Goal: Task Accomplishment & Management: Manage account settings

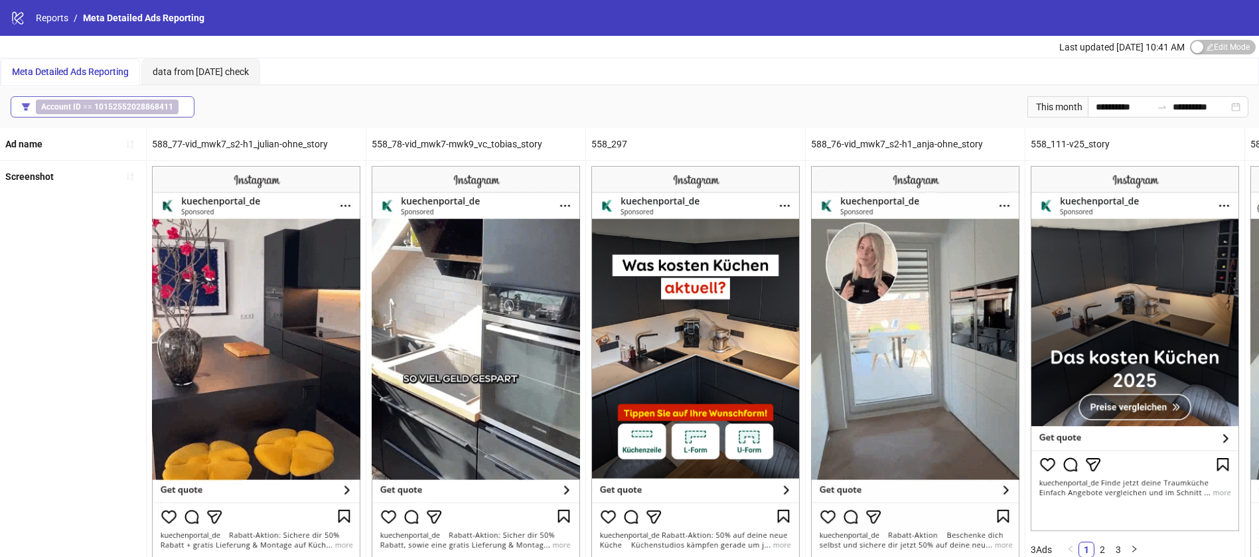
click at [171, 107] on span "Account ID == 10152552028868411" at bounding box center [107, 107] width 143 height 15
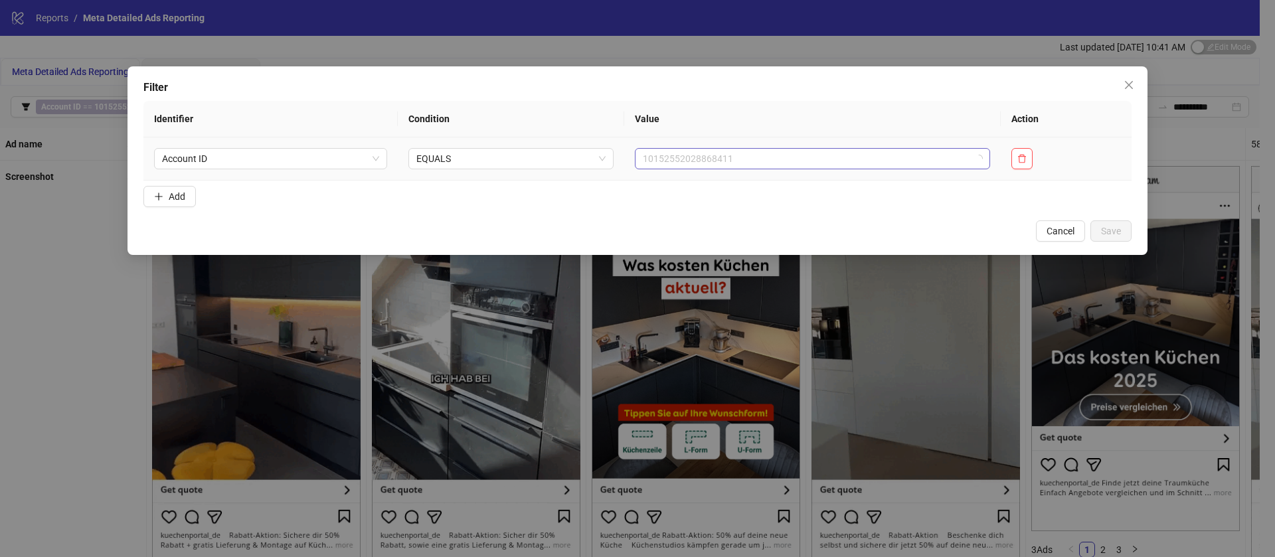
click at [799, 167] on span "10152552028868411" at bounding box center [812, 159] width 339 height 20
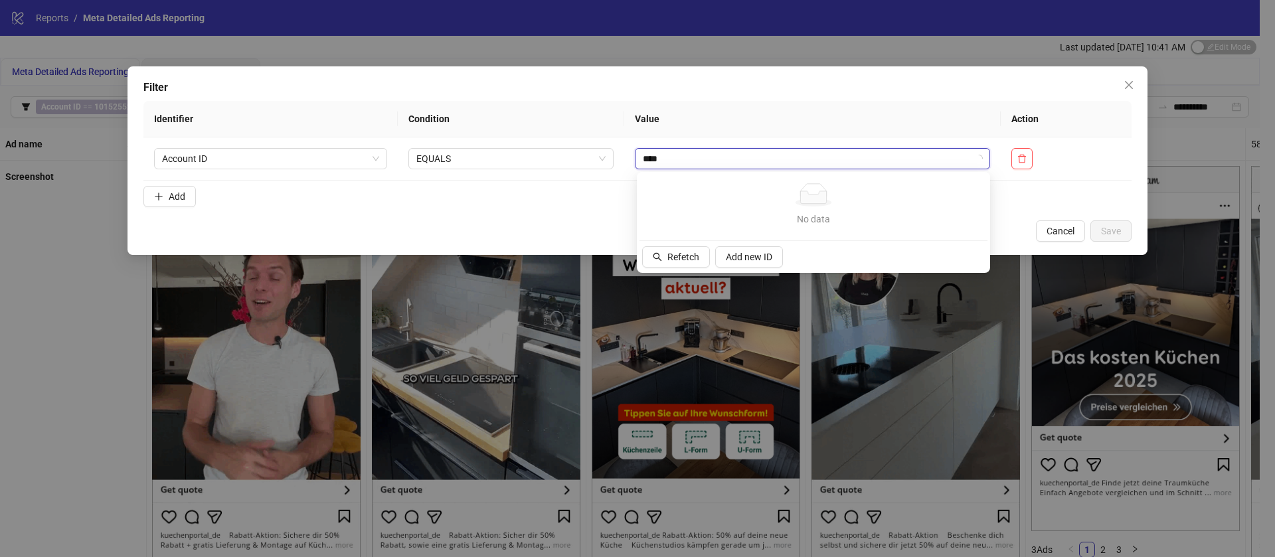
type input "****"
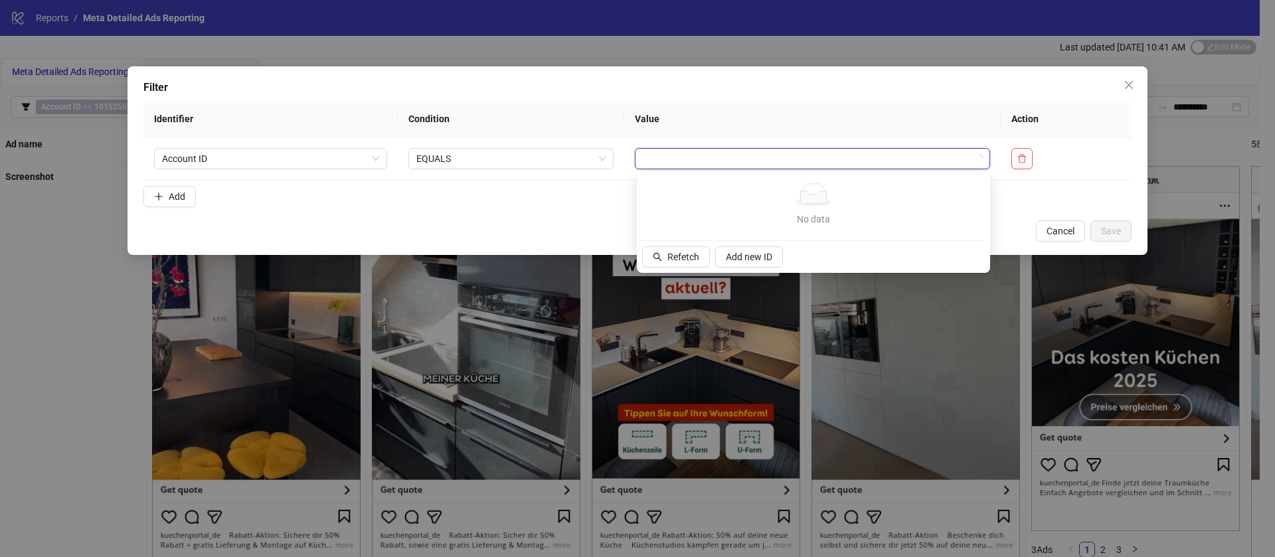
click at [680, 126] on th "Value" at bounding box center [812, 119] width 376 height 37
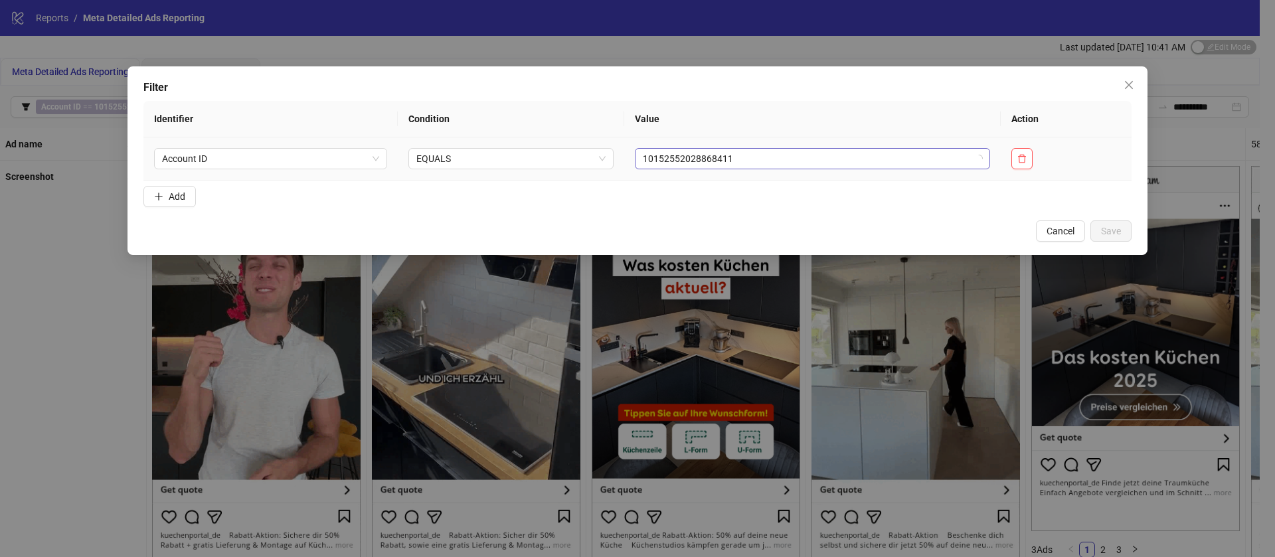
click at [661, 161] on span "10152552028868411" at bounding box center [812, 159] width 339 height 20
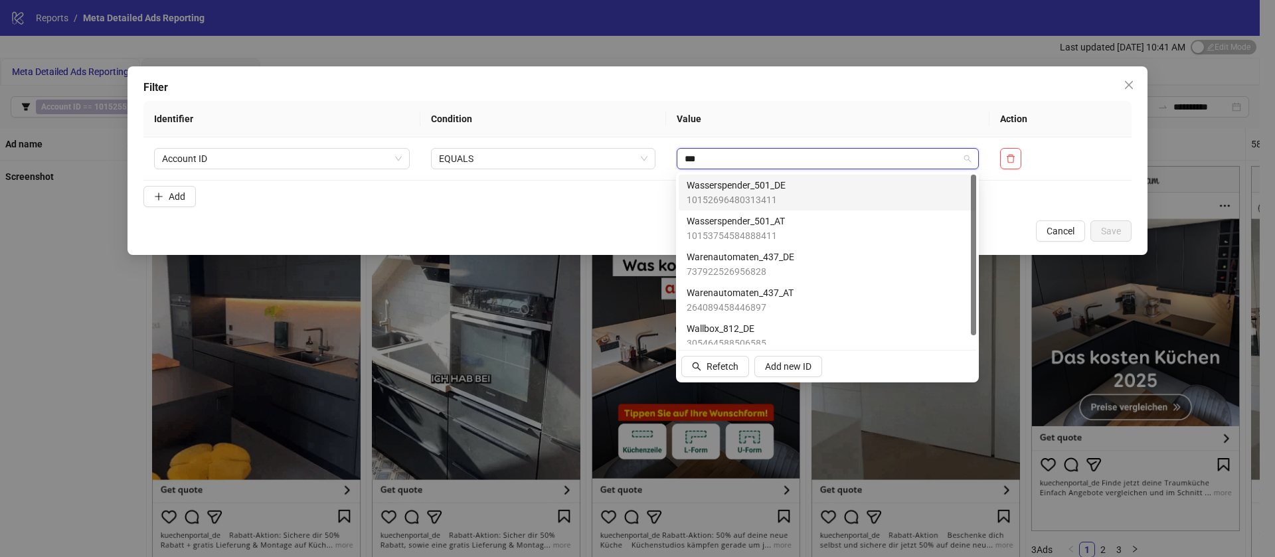
type input "****"
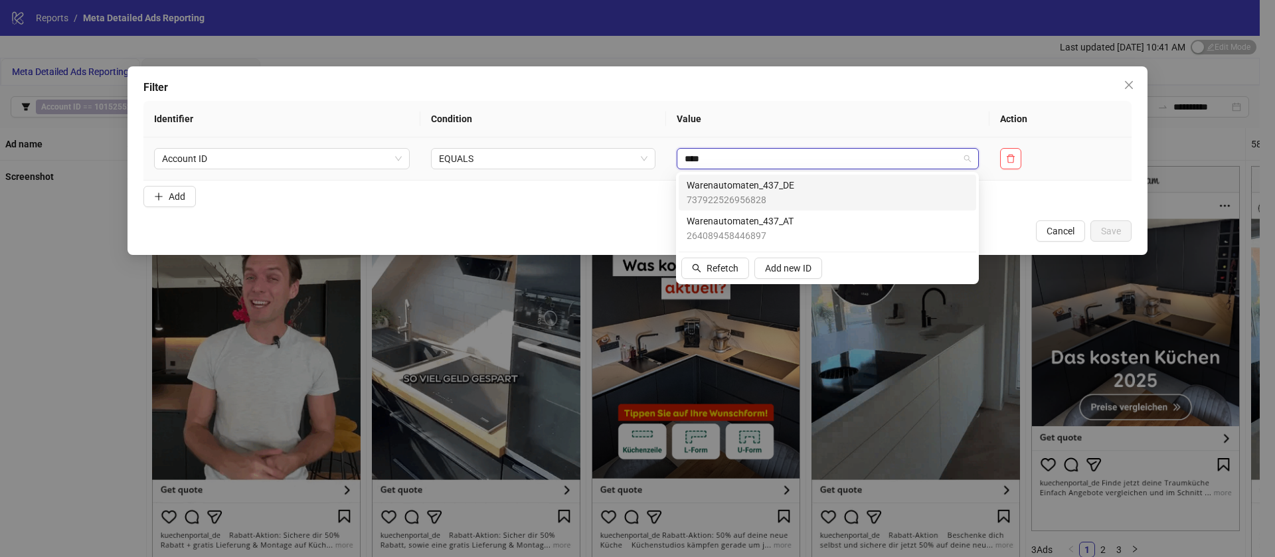
click at [768, 187] on span "Warenautomaten_437_DE" at bounding box center [740, 185] width 108 height 15
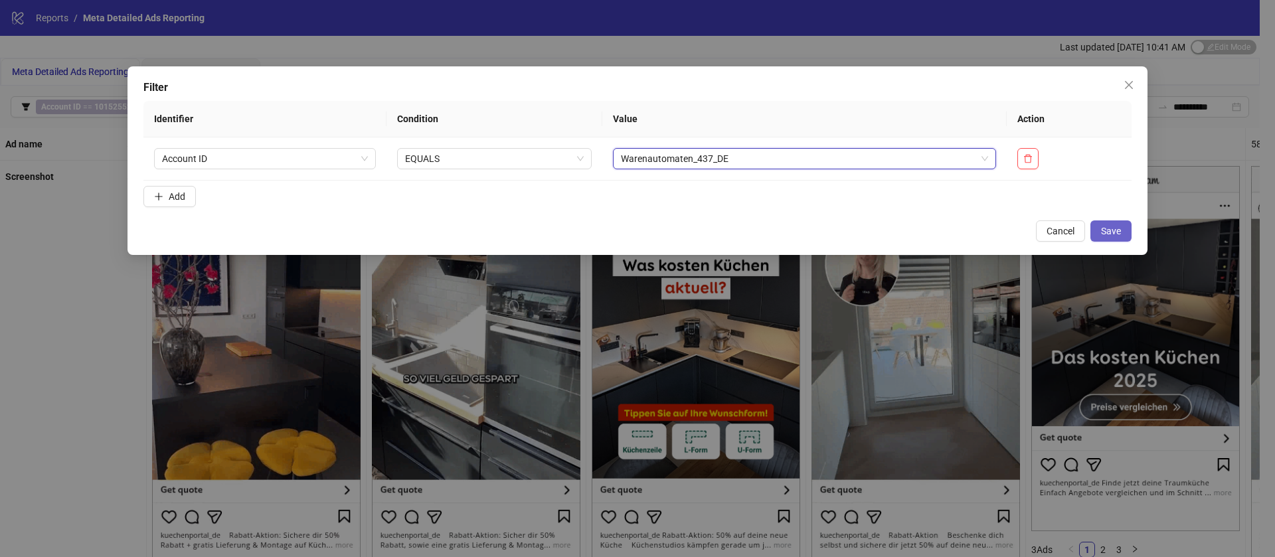
click at [1115, 230] on span "Save" at bounding box center [1111, 231] width 20 height 11
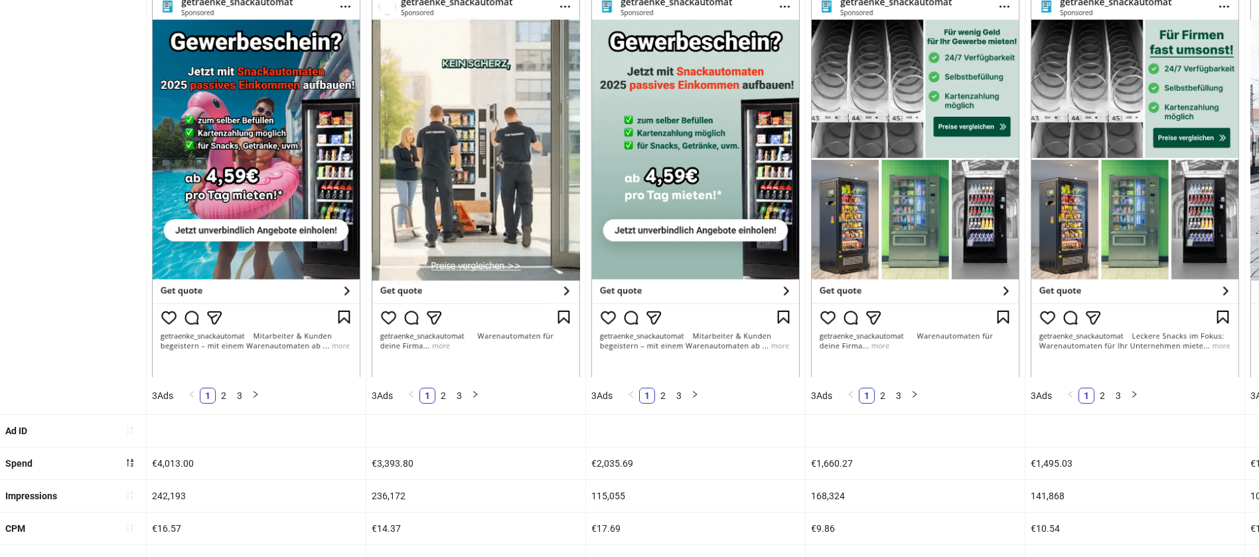
scroll to position [100, 0]
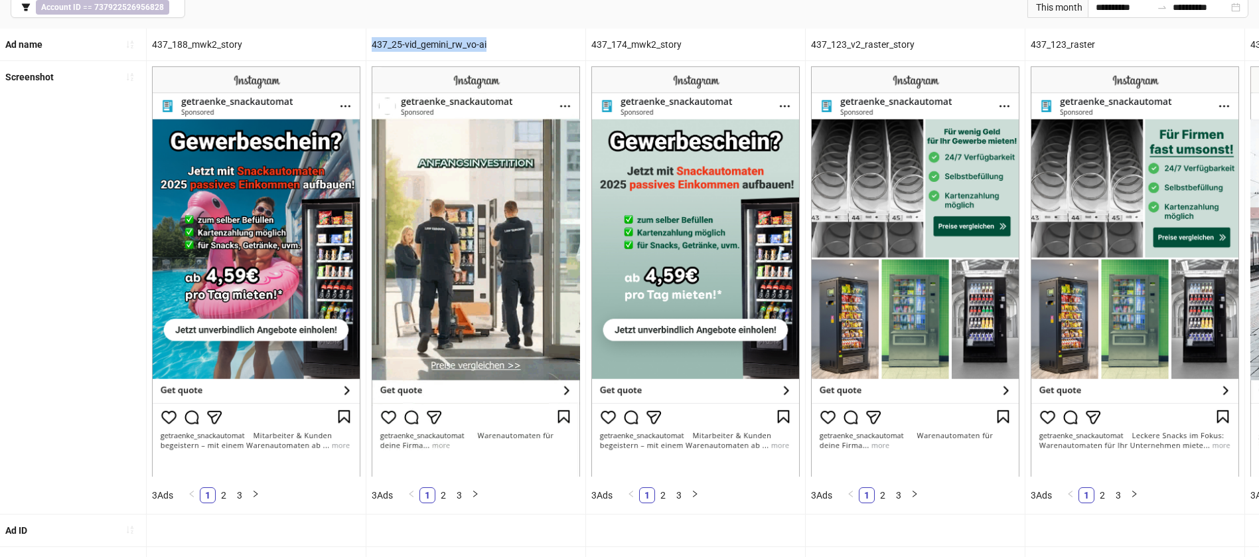
drag, startPoint x: 372, startPoint y: 47, endPoint x: 563, endPoint y: 48, distance: 190.5
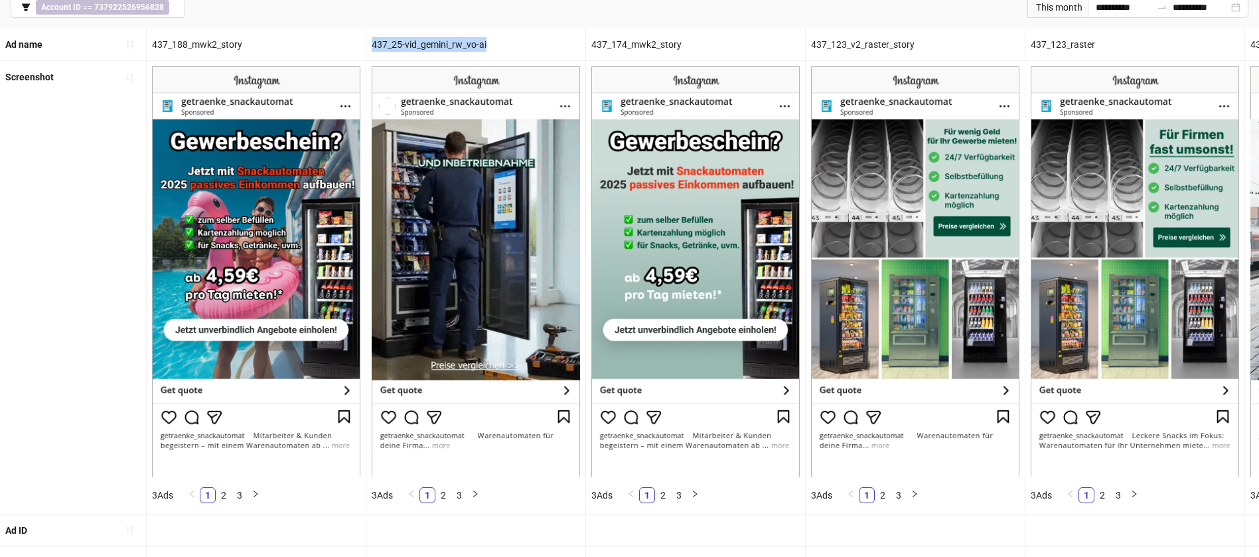
click at [563, 48] on div "437_25-vid_gemini_rw_vo-ai" at bounding box center [475, 45] width 219 height 32
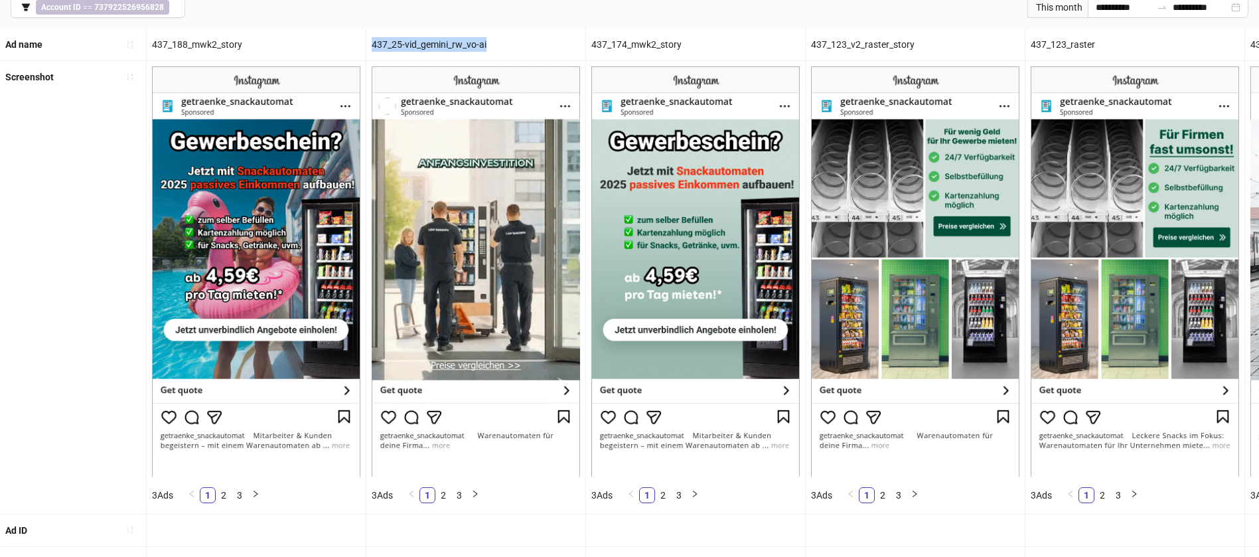
click at [553, 42] on div "437_25-vid_gemini_rw_vo-ai" at bounding box center [475, 45] width 219 height 32
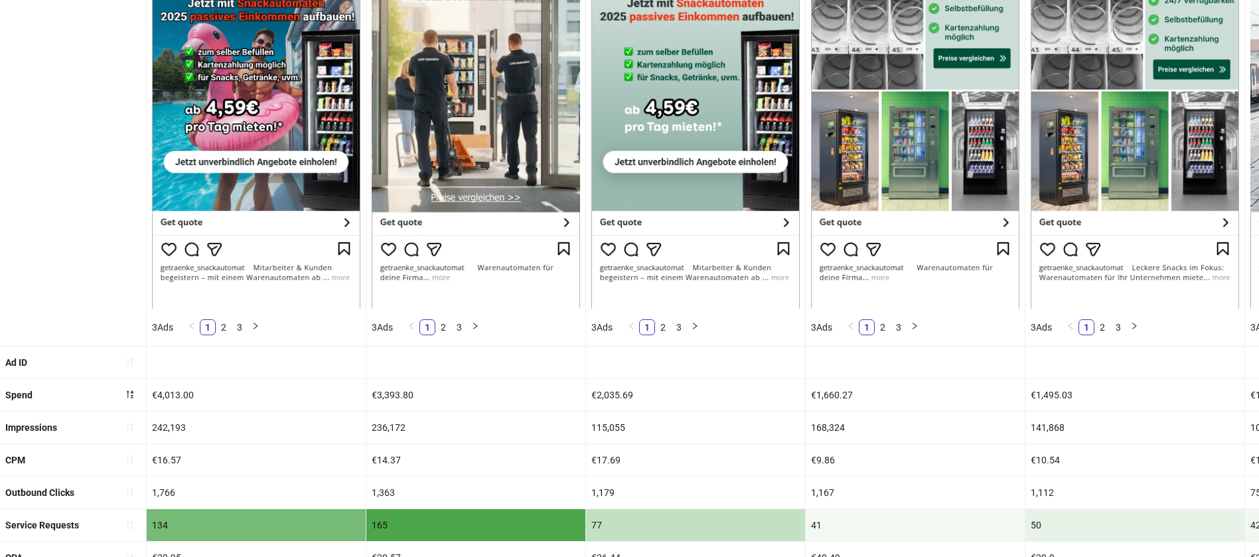
scroll to position [299, 0]
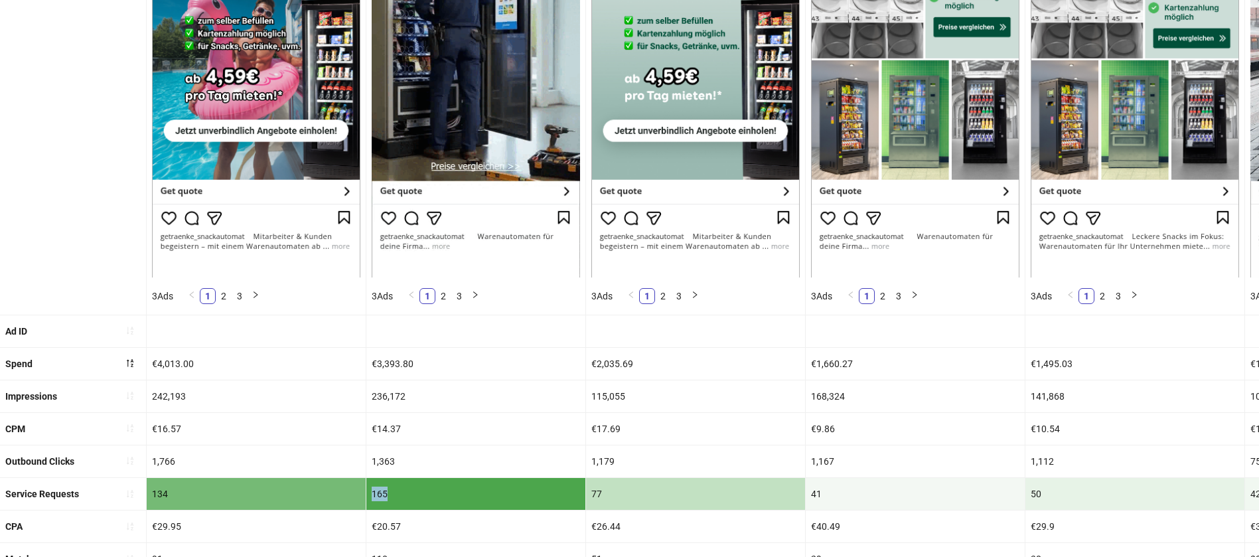
drag, startPoint x: 424, startPoint y: 499, endPoint x: 329, endPoint y: 491, distance: 95.9
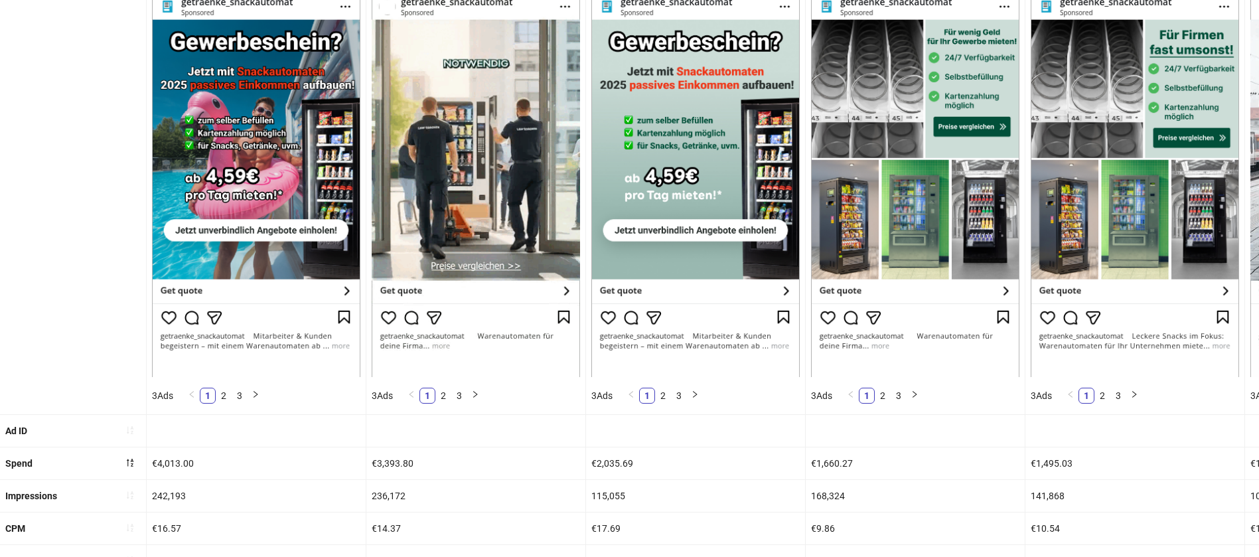
click at [655, 480] on div "115,055" at bounding box center [695, 496] width 219 height 32
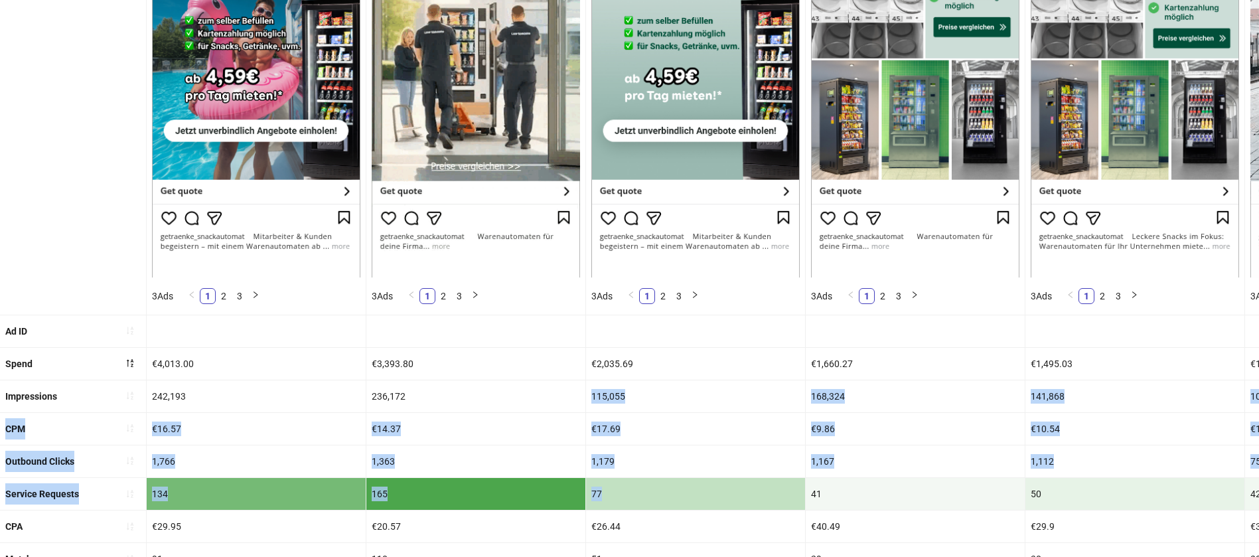
drag, startPoint x: 680, startPoint y: 491, endPoint x: 580, endPoint y: 389, distance: 142.2
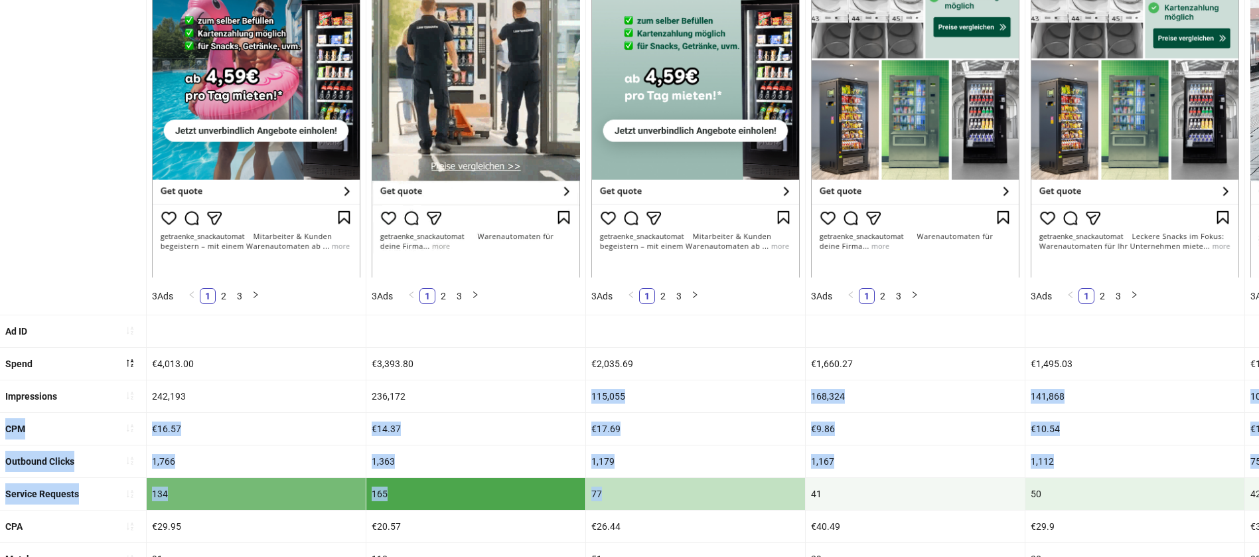
click at [580, 389] on ul "Ad name 437_188_mwk2_story 437_25-vid_gemini_rw_vo-ai 437_174_mwk2_story 437_12…" at bounding box center [629, 397] width 1259 height 1136
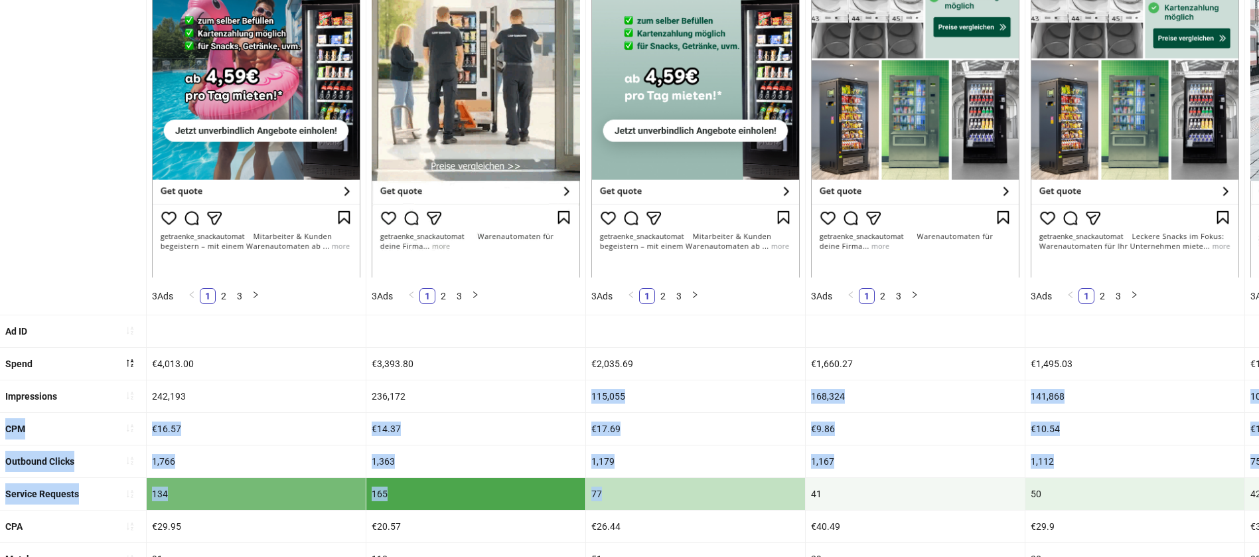
click at [580, 389] on div "236,172" at bounding box center [475, 396] width 219 height 32
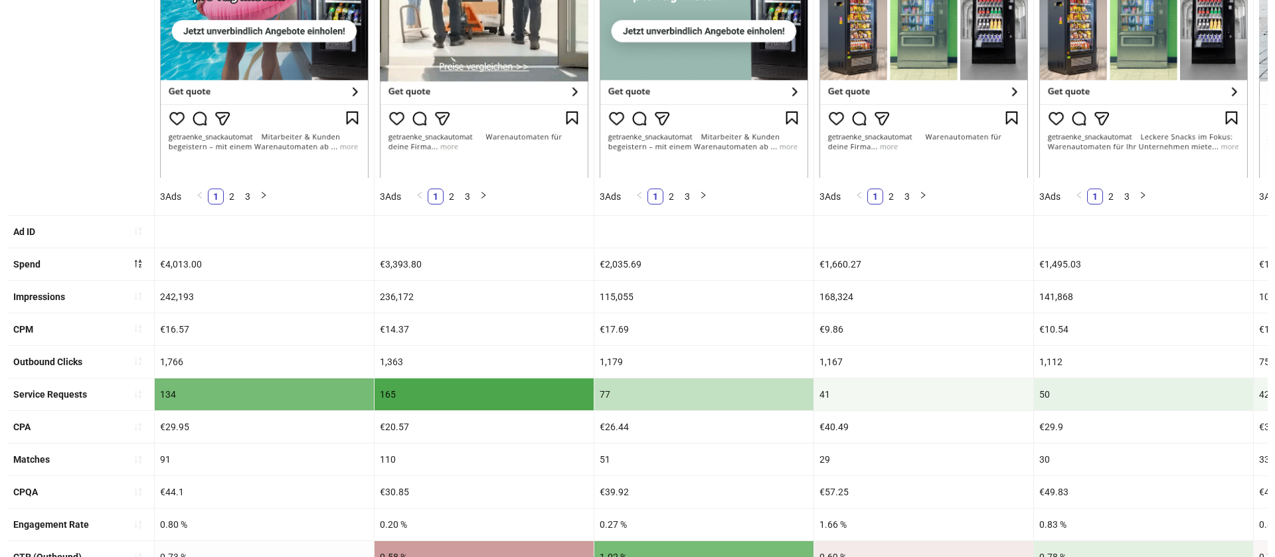
scroll to position [0, 0]
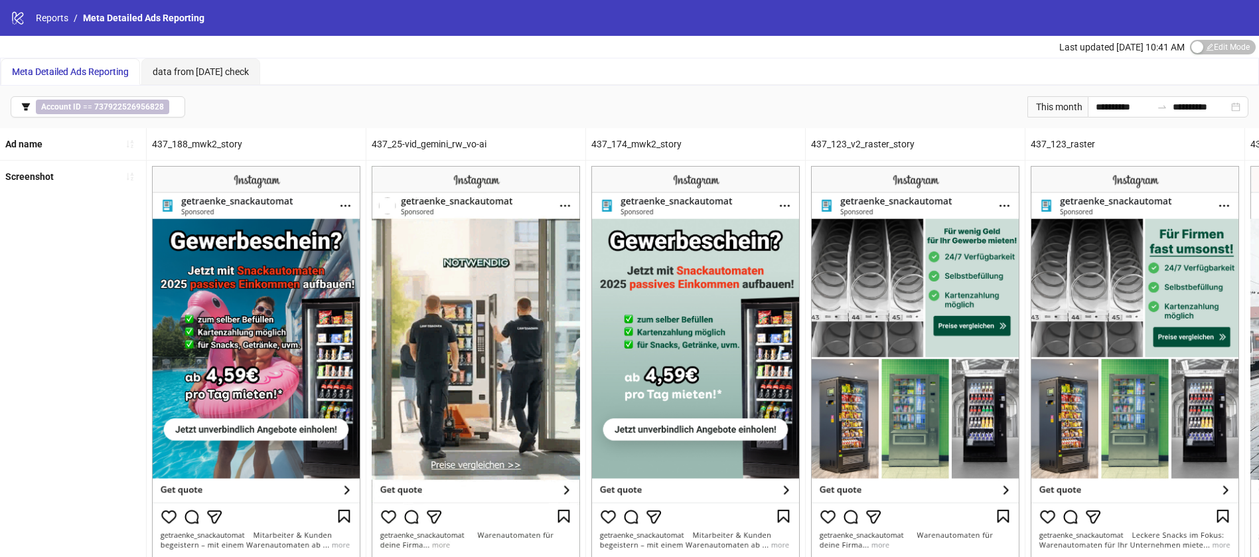
click at [145, 123] on div "**********" at bounding box center [629, 107] width 1259 height 42
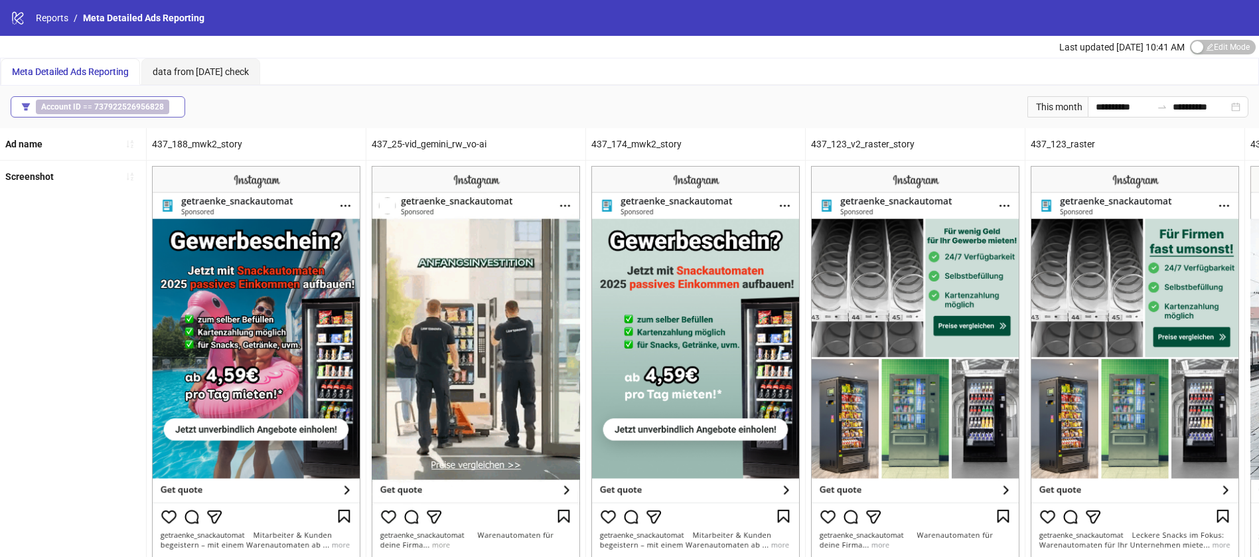
click at [145, 111] on span "Account ID == 737922526956828" at bounding box center [102, 107] width 133 height 15
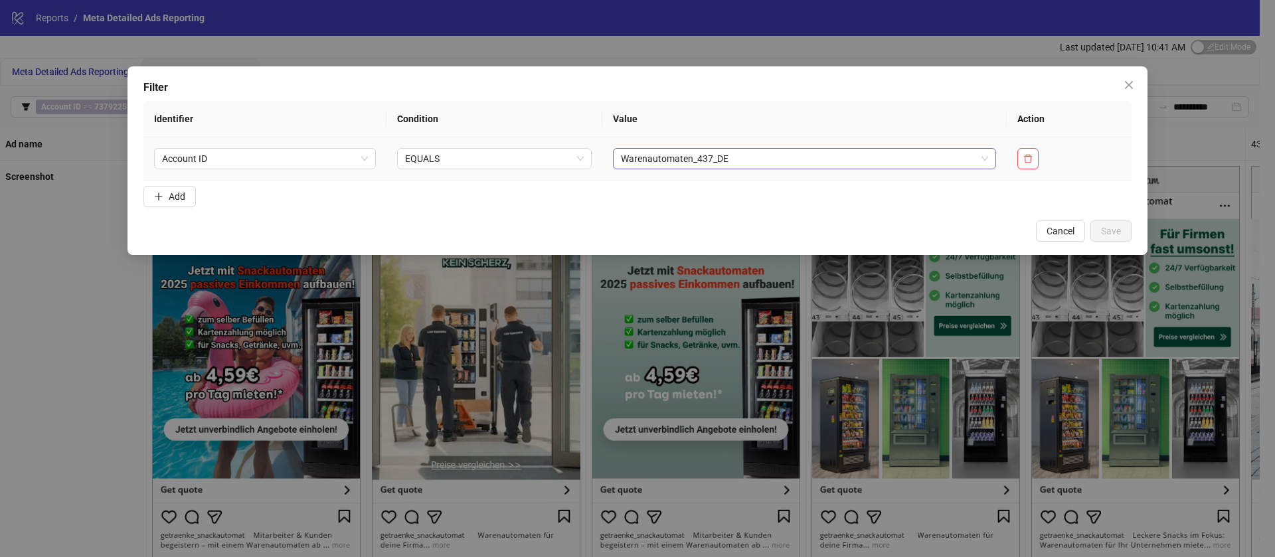
click at [694, 151] on span "Warenautomaten_437_DE" at bounding box center [804, 159] width 367 height 20
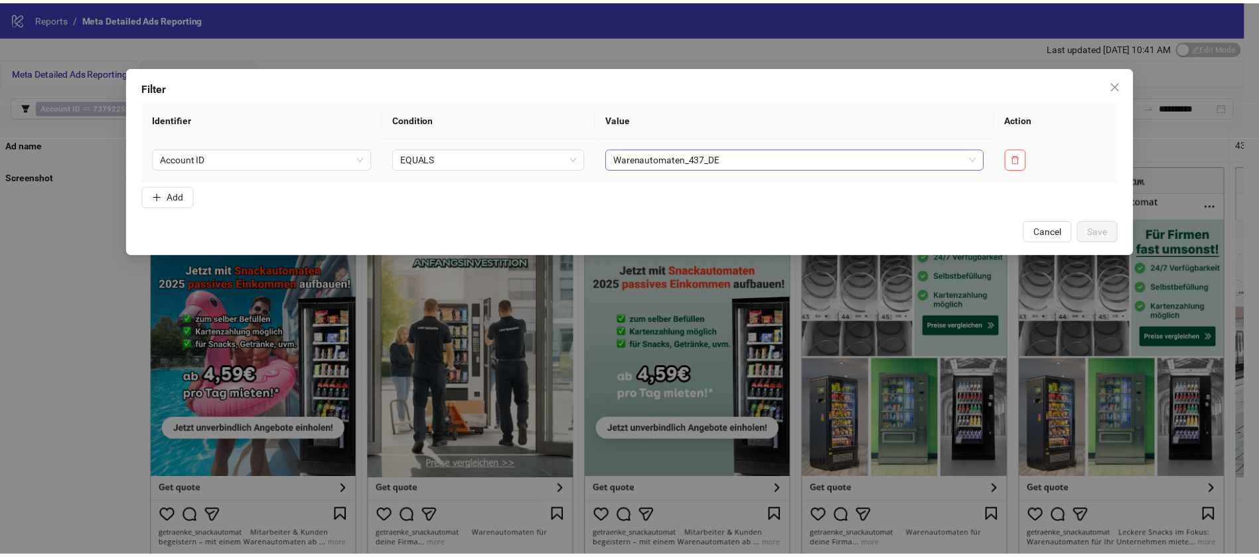
scroll to position [617, 0]
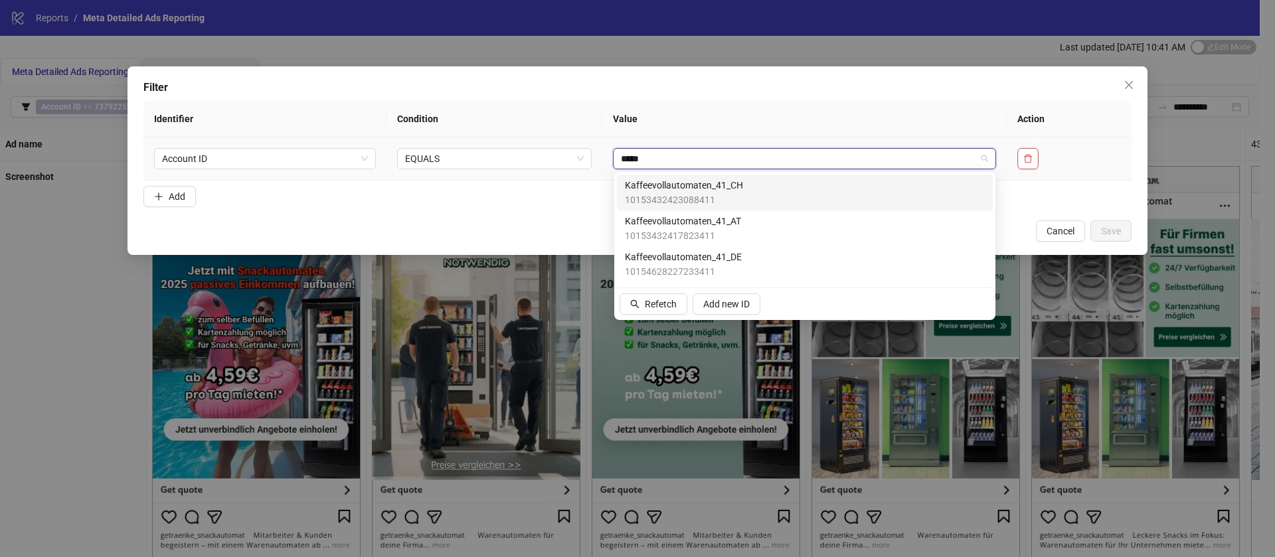
type input "******"
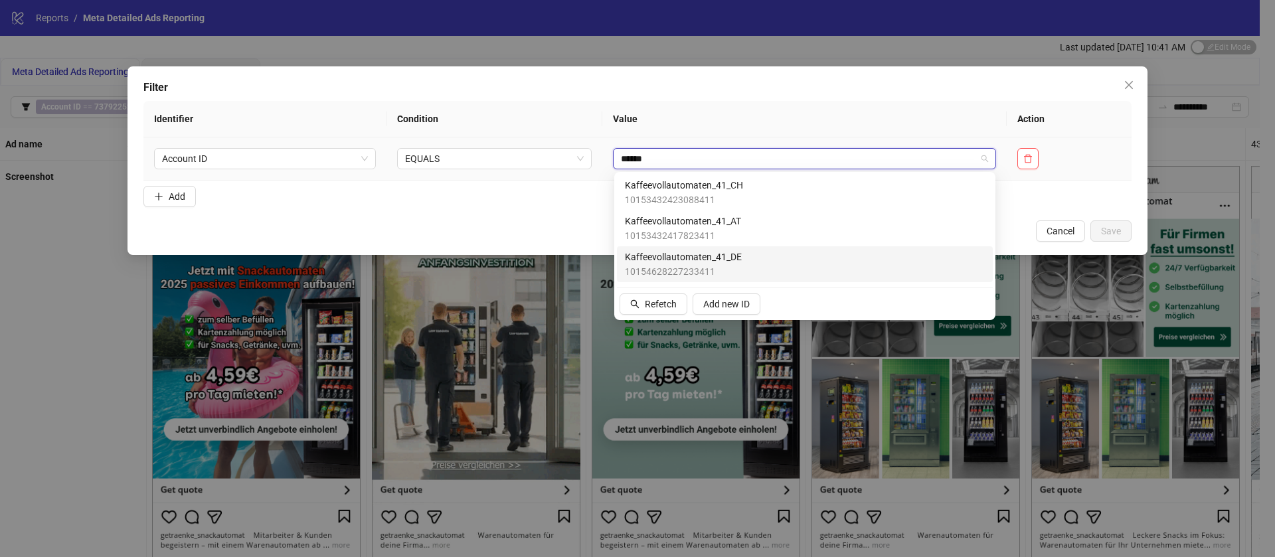
click at [739, 264] on span "10154628227233411" at bounding box center [683, 271] width 117 height 15
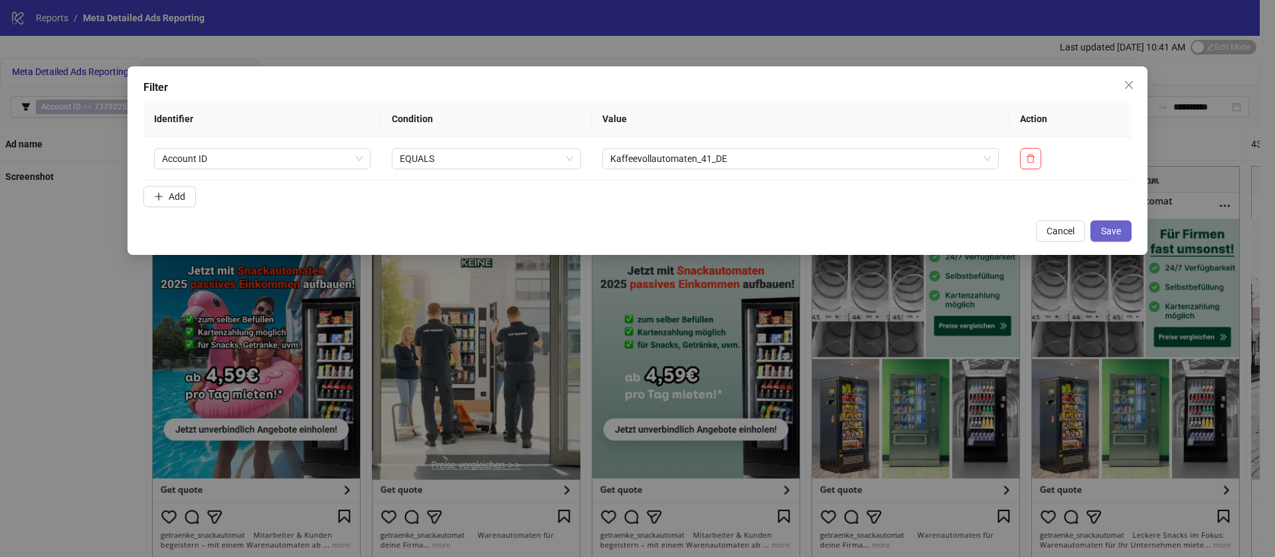
click at [1117, 230] on span "Save" at bounding box center [1111, 231] width 20 height 11
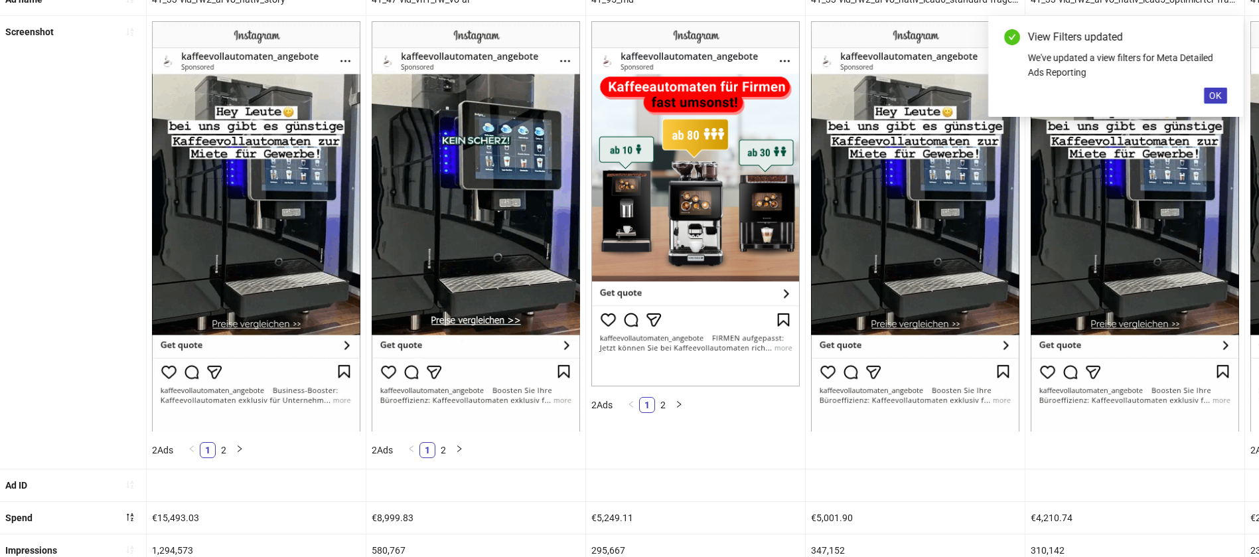
scroll to position [100, 0]
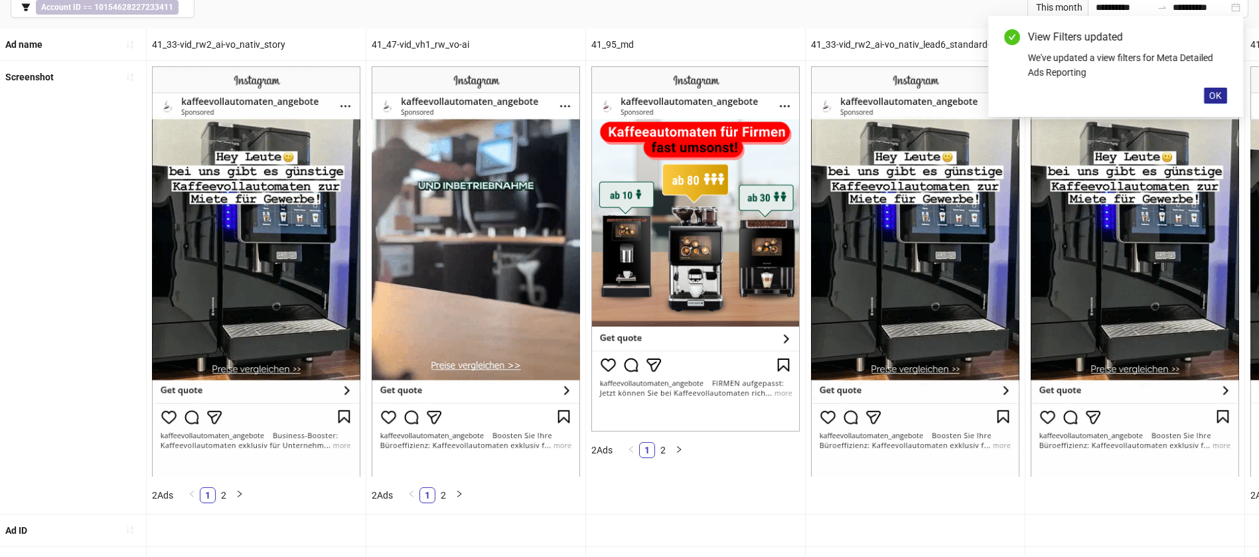
click at [1216, 96] on span "OK" at bounding box center [1215, 95] width 13 height 11
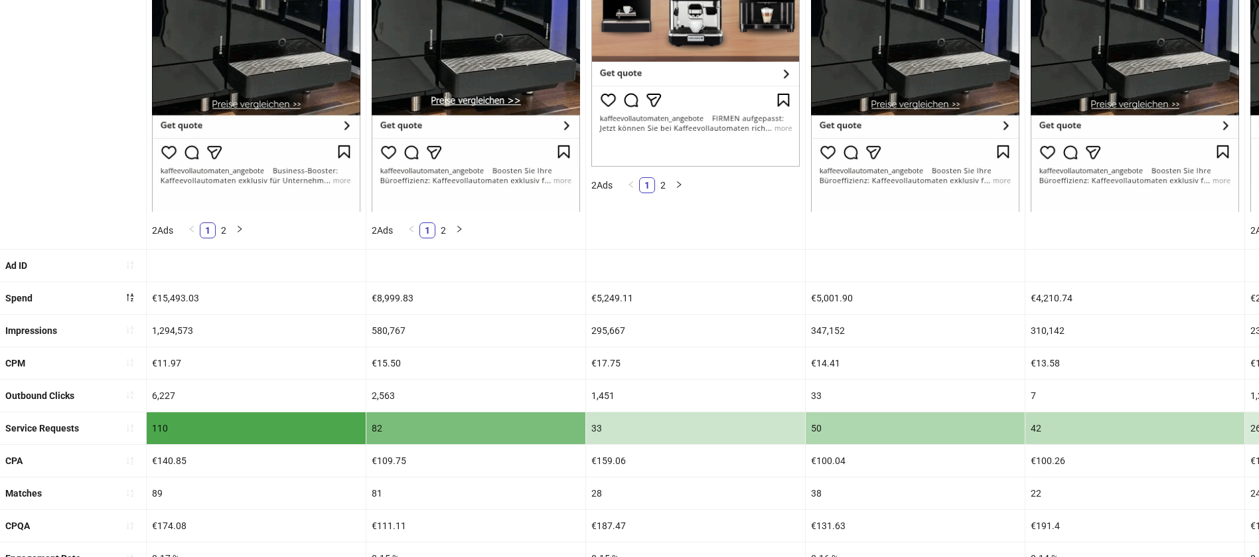
scroll to position [398, 0]
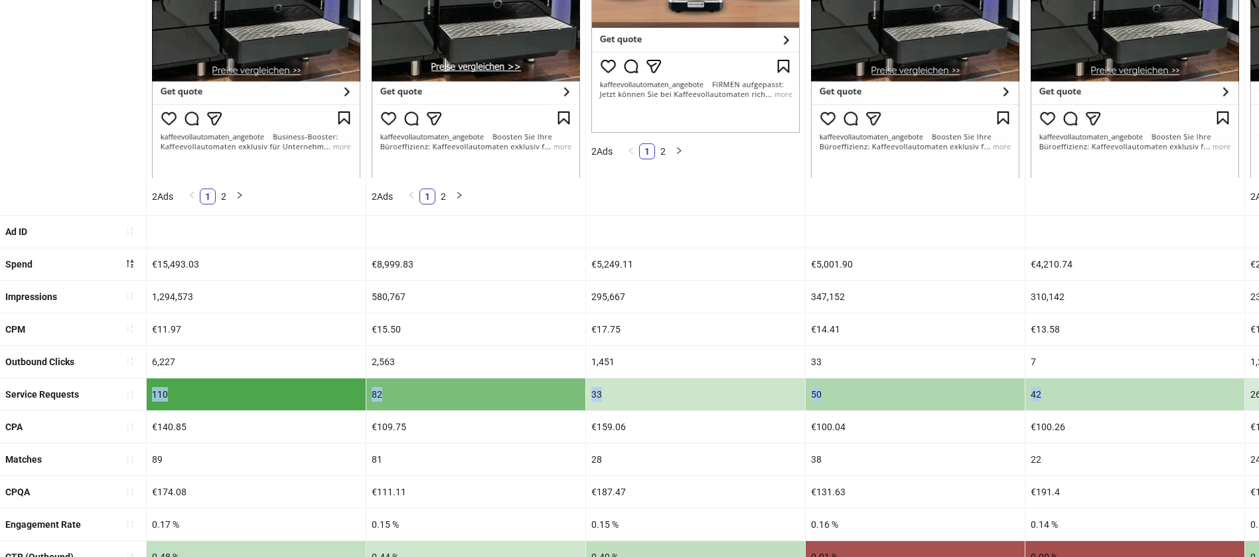
drag, startPoint x: 141, startPoint y: 396, endPoint x: 1099, endPoint y: 398, distance: 957.9
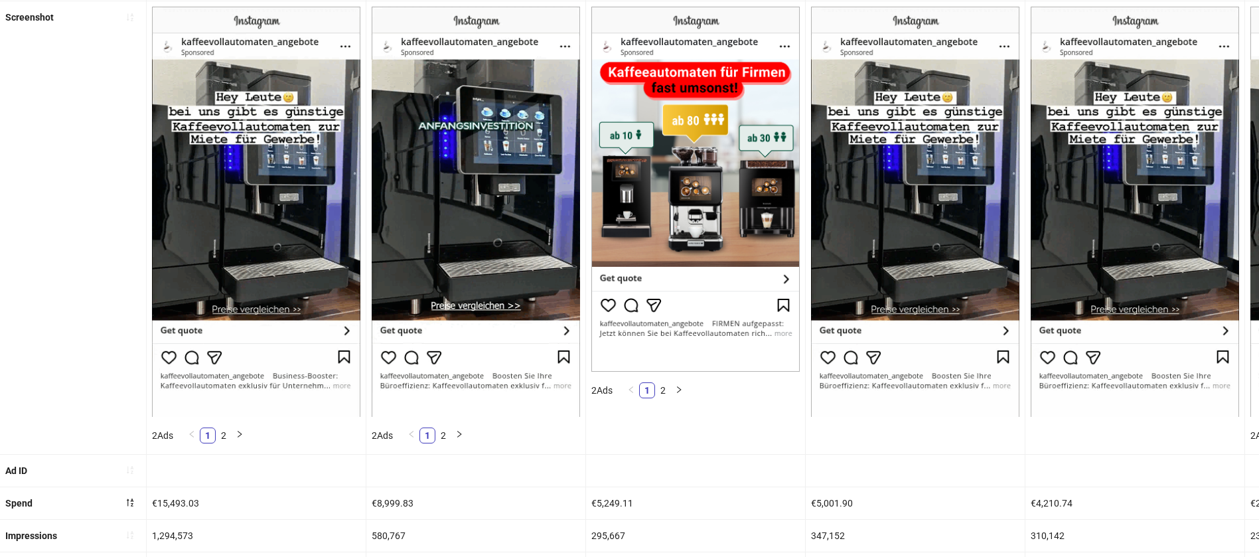
scroll to position [199, 0]
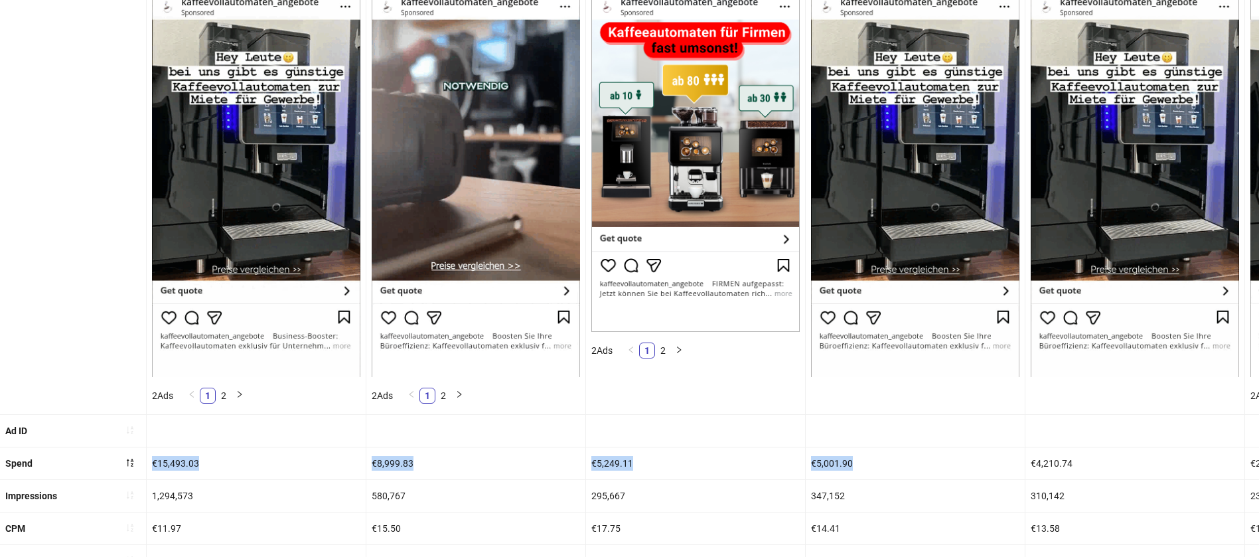
drag, startPoint x: 154, startPoint y: 465, endPoint x: 901, endPoint y: 465, distance: 747.5
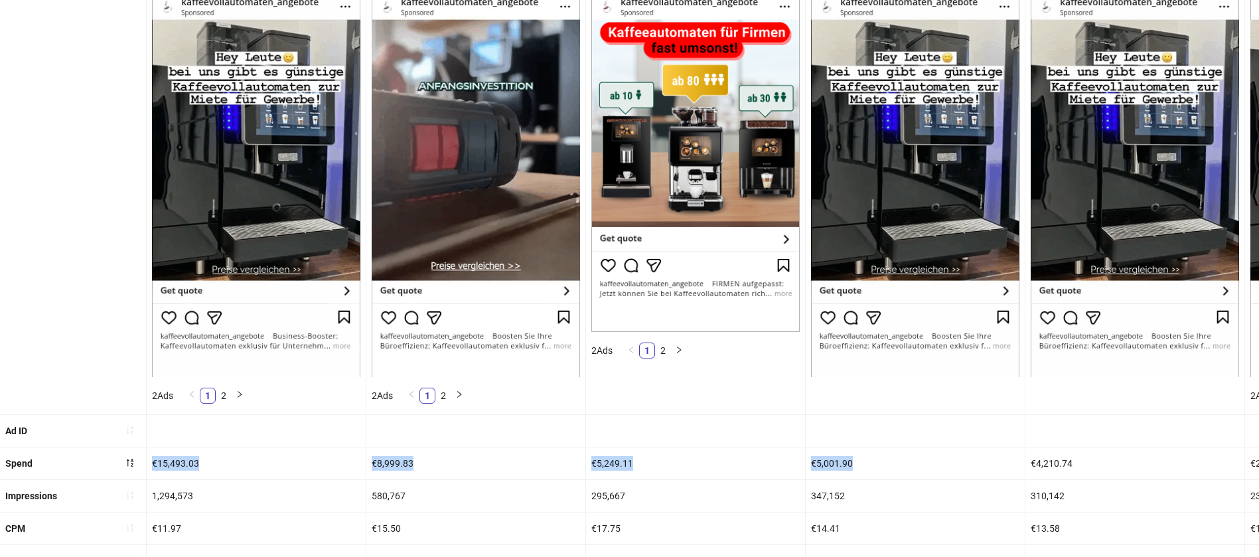
click at [901, 465] on div "€5,001.90" at bounding box center [915, 463] width 219 height 32
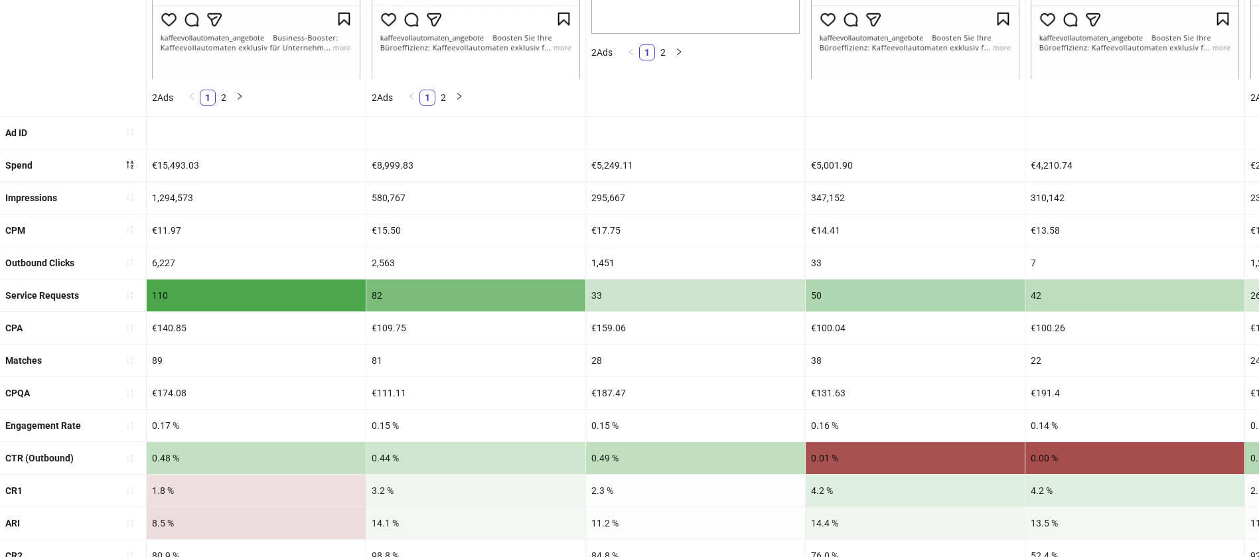
scroll to position [498, 0]
